Goal: Check status: Check status

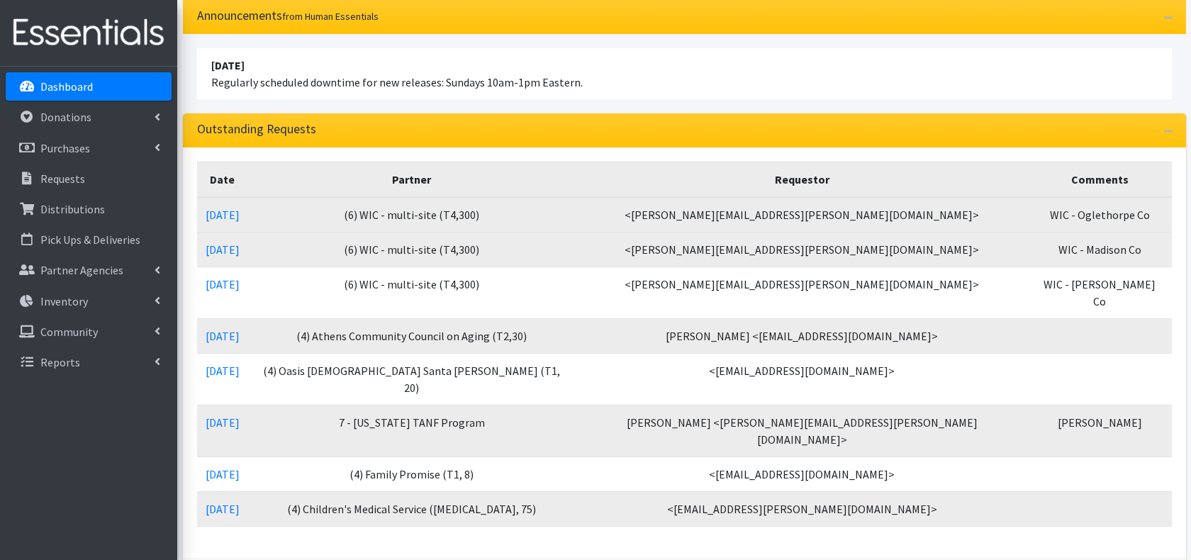
scroll to position [106, 0]
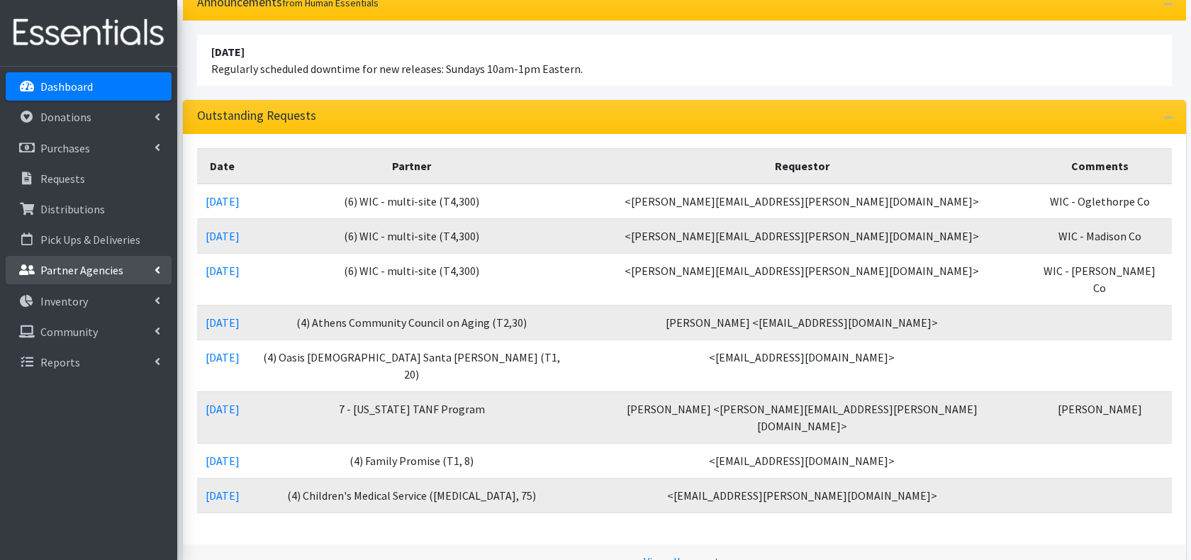
click at [102, 265] on p "Partner Agencies" at bounding box center [81, 270] width 83 height 14
click at [93, 296] on link "All Partners" at bounding box center [89, 301] width 166 height 28
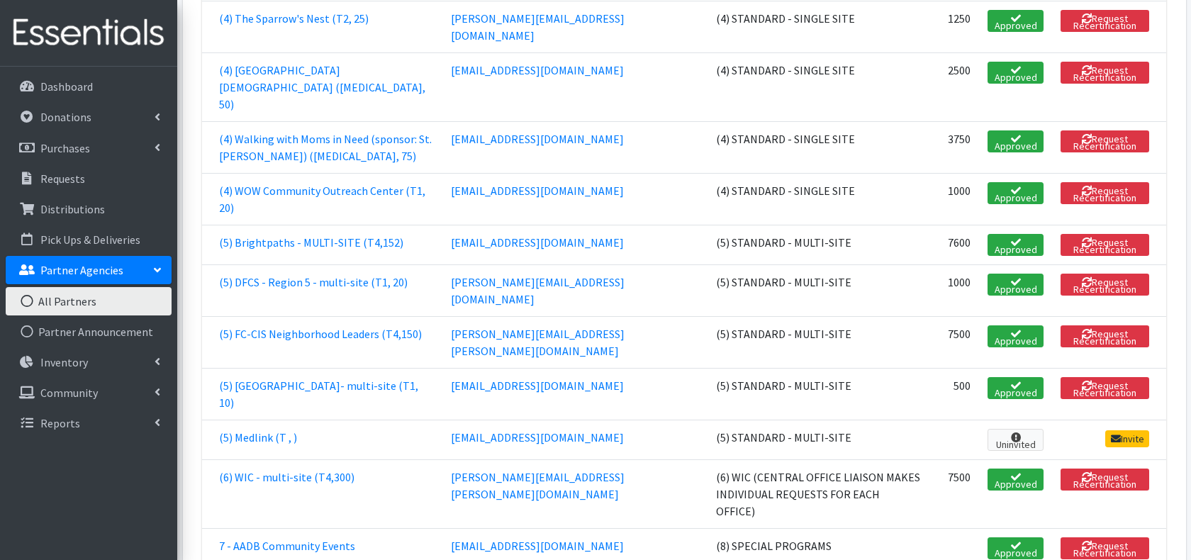
scroll to position [1907, 0]
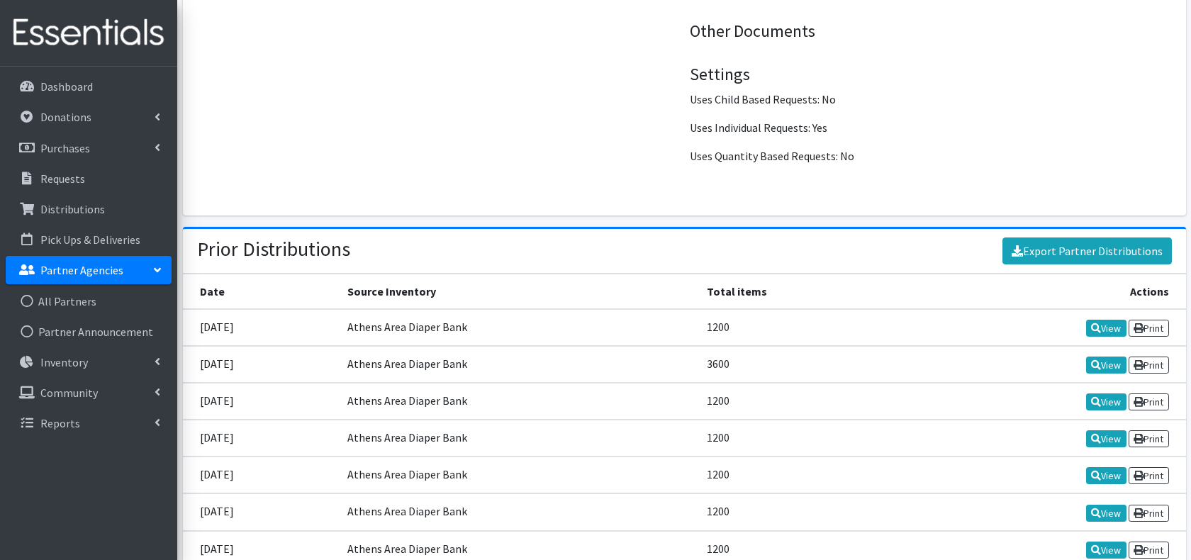
scroll to position [1566, 0]
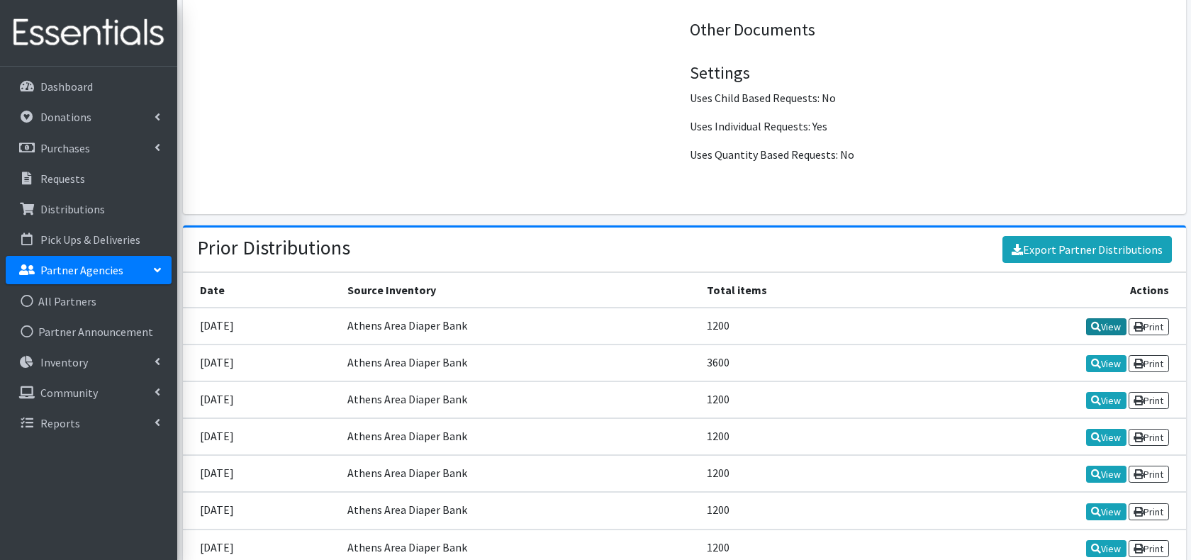
click at [1092, 322] on icon at bounding box center [1096, 327] width 10 height 10
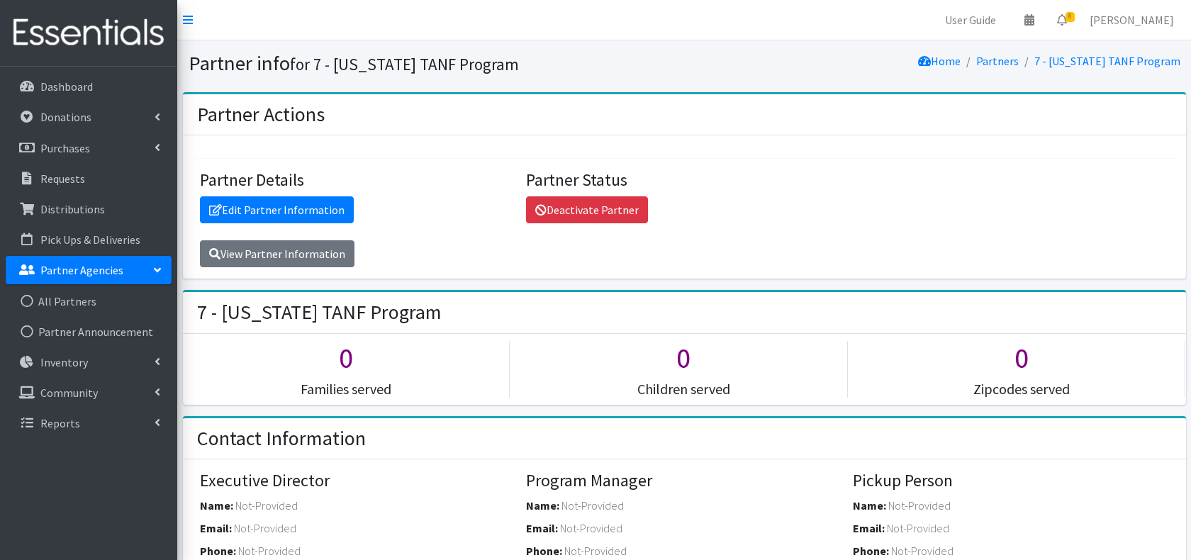
scroll to position [0, 0]
click at [892, 186] on div "Partner Details Edit Partner Information View Partner Information Partner Statu…" at bounding box center [684, 218] width 991 height 97
click at [81, 210] on p "Distributions" at bounding box center [72, 209] width 64 height 14
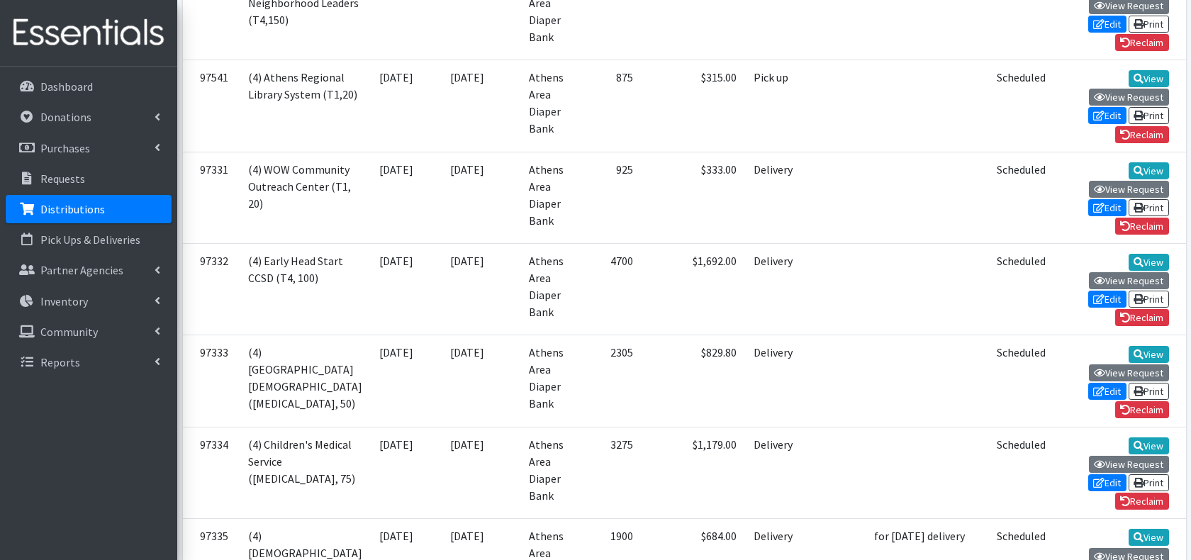
scroll to position [707, 0]
